Goal: Use online tool/utility: Utilize a website feature to perform a specific function

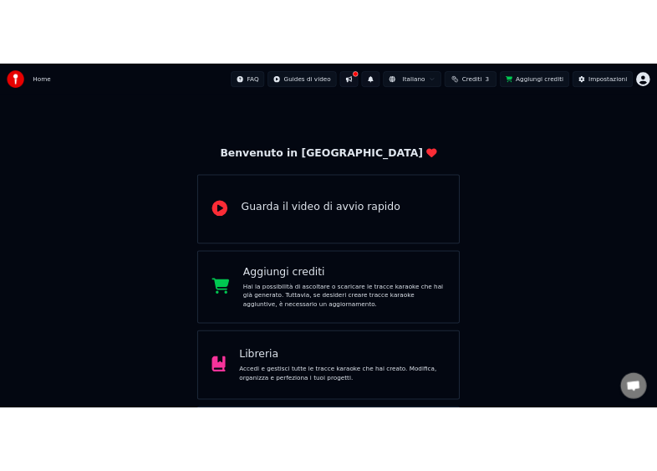
scroll to position [131, 0]
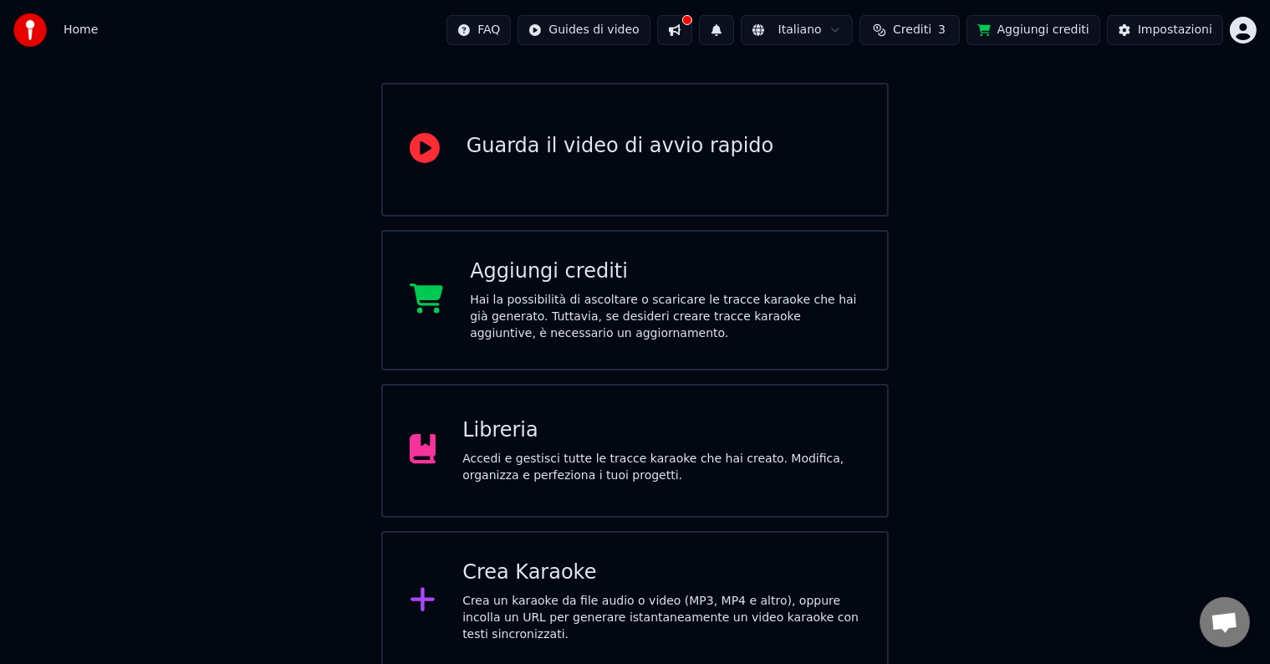
click at [548, 594] on div "Crea Karaoke Crea un karaoke da file audio o video (MP3, MP4 e altro), oppure i…" at bounding box center [661, 601] width 398 height 84
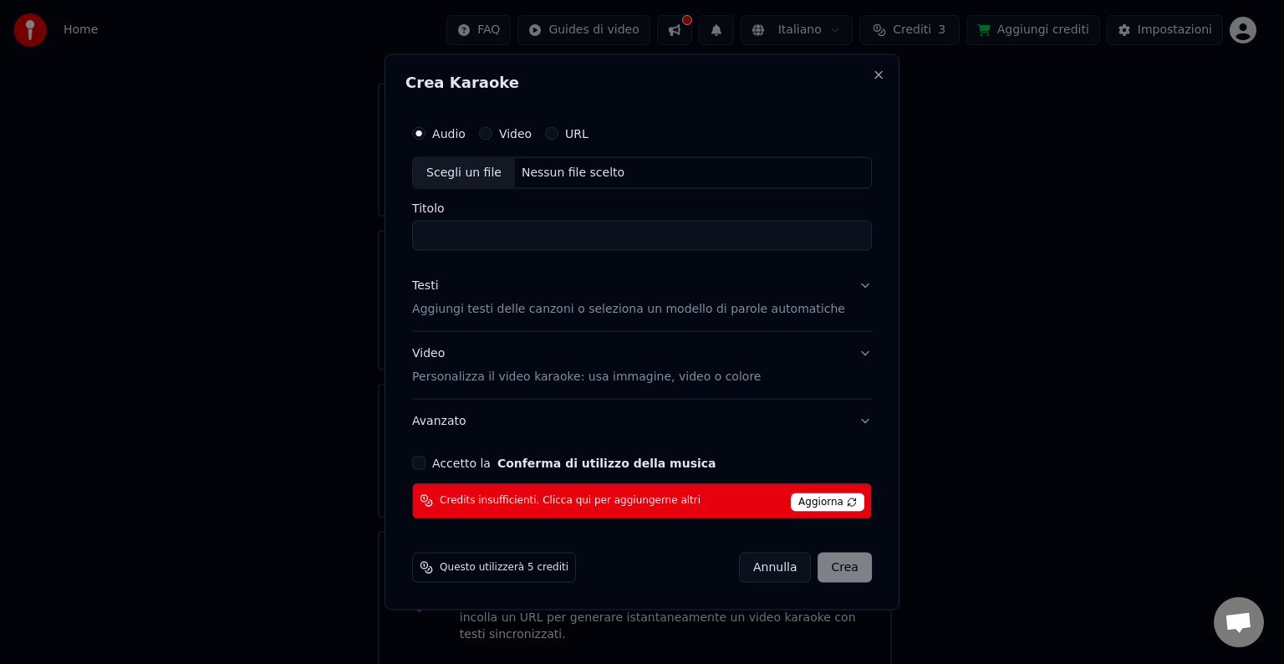
click at [517, 236] on input "Titolo" at bounding box center [642, 236] width 460 height 30
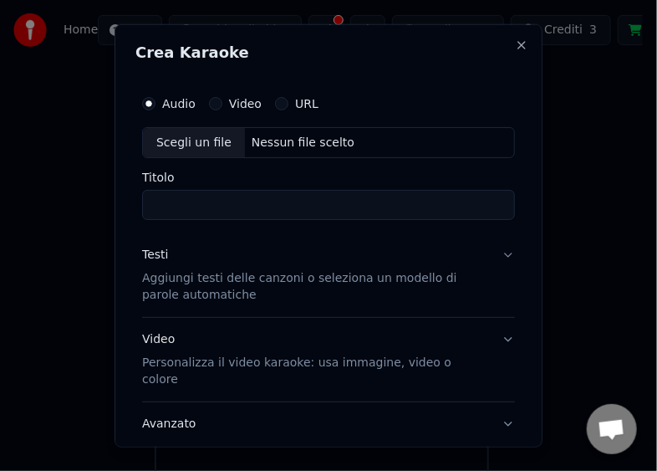
click at [288, 104] on button "URL" at bounding box center [281, 102] width 13 height 13
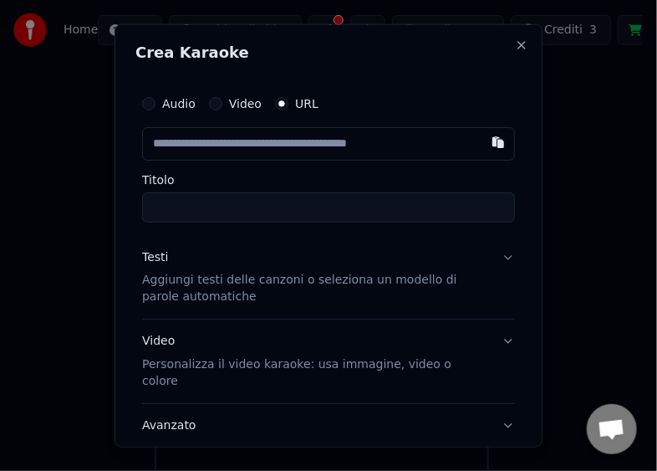
click at [150, 97] on button "Audio" at bounding box center [148, 102] width 13 height 13
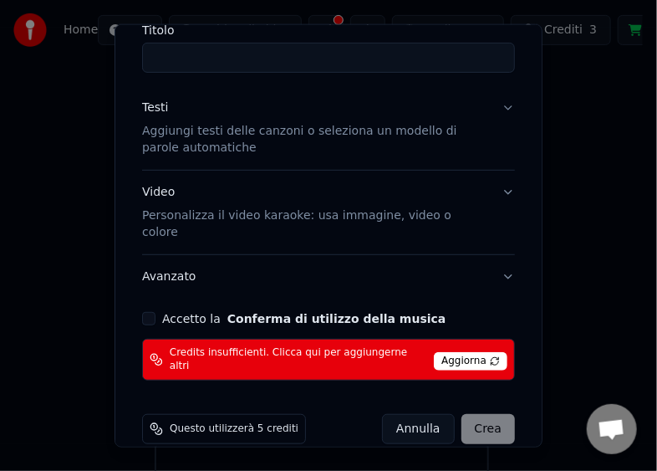
scroll to position [0, 0]
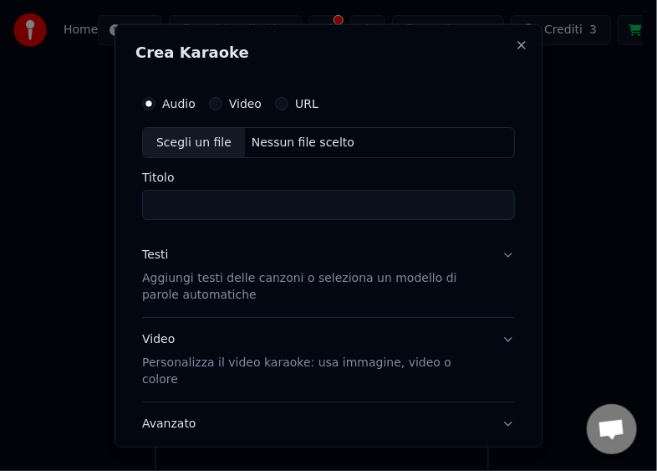
click at [166, 344] on div "Video Personalizza il video karaoke: usa immagine, video o colore" at bounding box center [315, 359] width 346 height 57
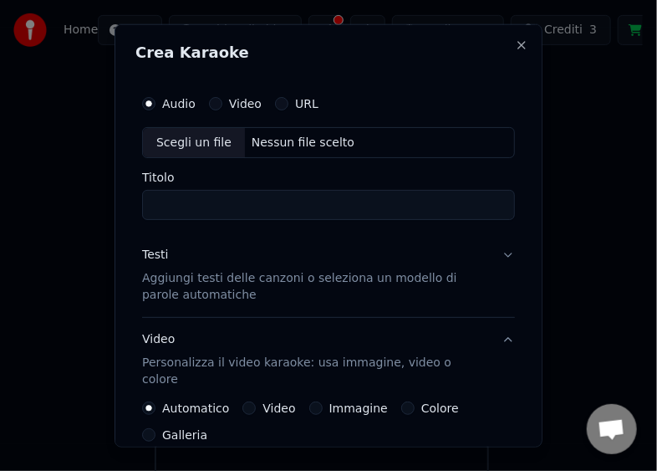
click at [166, 344] on div "Video Personalizza il video karaoke: usa immagine, video o colore" at bounding box center [315, 359] width 346 height 57
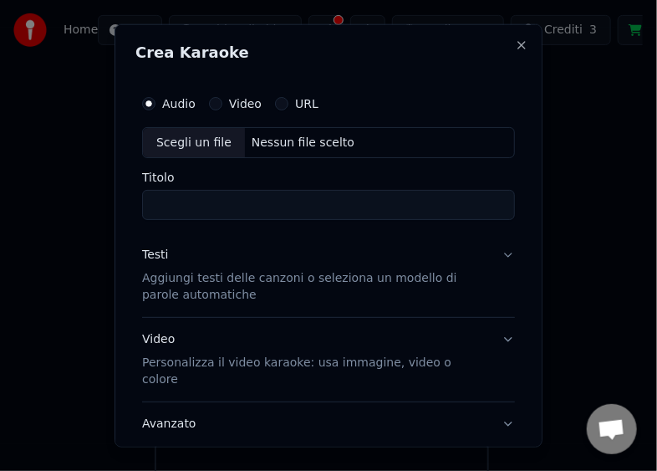
click at [166, 344] on div "Video Personalizza il video karaoke: usa immagine, video o colore" at bounding box center [315, 359] width 346 height 57
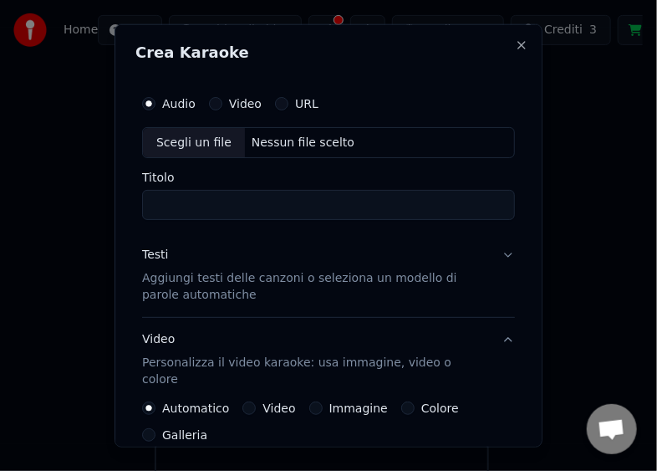
click at [166, 344] on div "Video Personalizza il video karaoke: usa immagine, video o colore" at bounding box center [315, 359] width 346 height 57
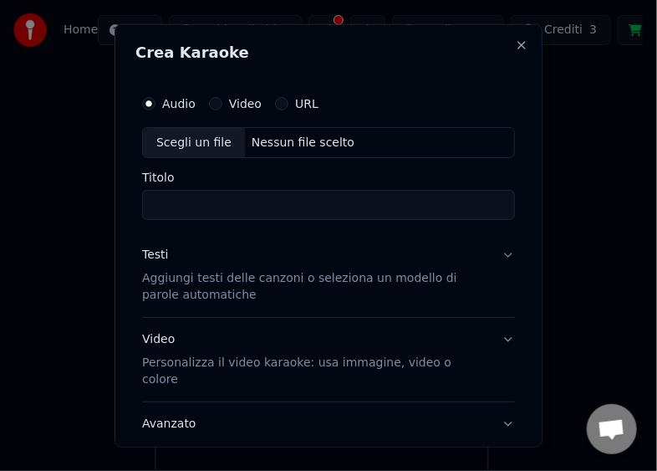
click at [191, 142] on div "Scegli un file" at bounding box center [194, 142] width 102 height 30
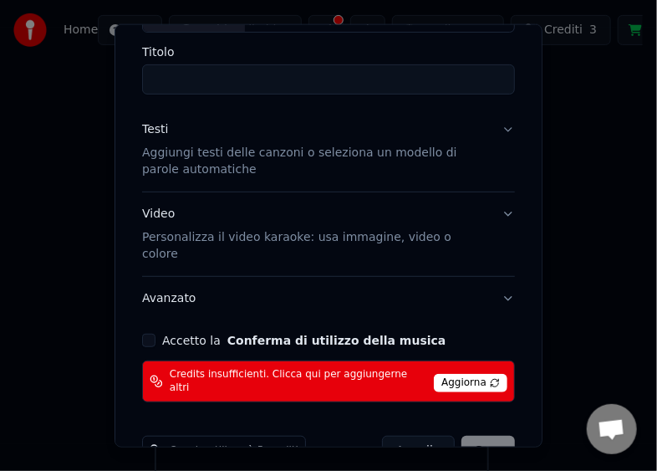
scroll to position [147, 0]
